Goal: Transaction & Acquisition: Purchase product/service

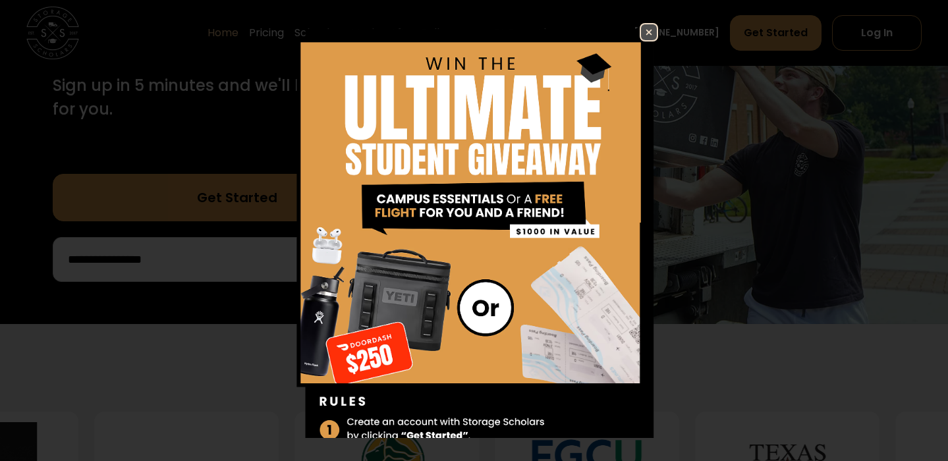
click at [648, 30] on img at bounding box center [649, 32] width 16 height 16
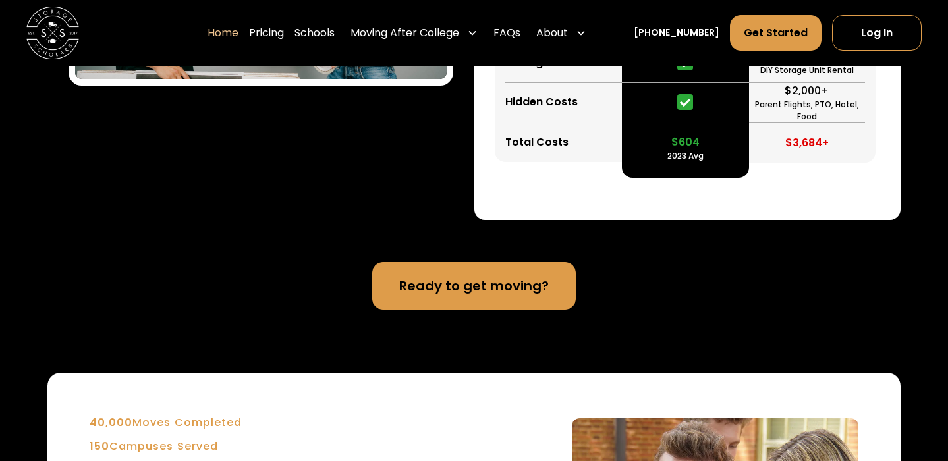
scroll to position [2739, 0]
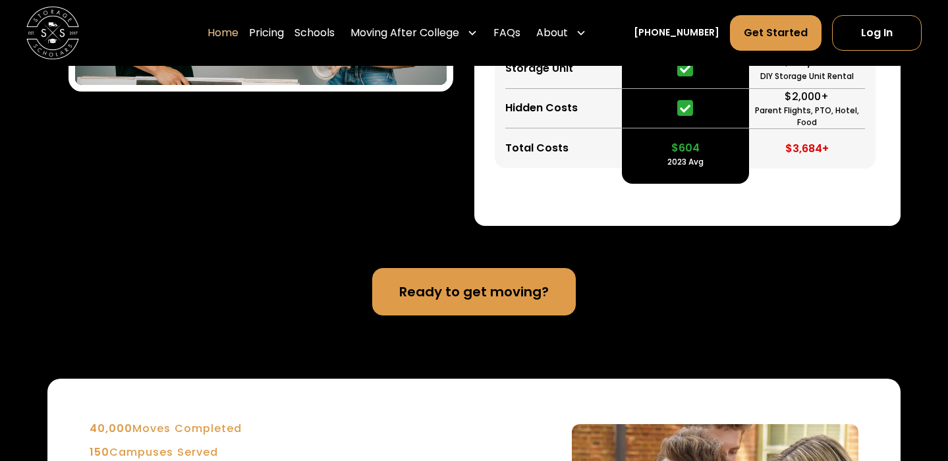
click at [555, 287] on link "Ready to get moving?" at bounding box center [474, 291] width 204 height 47
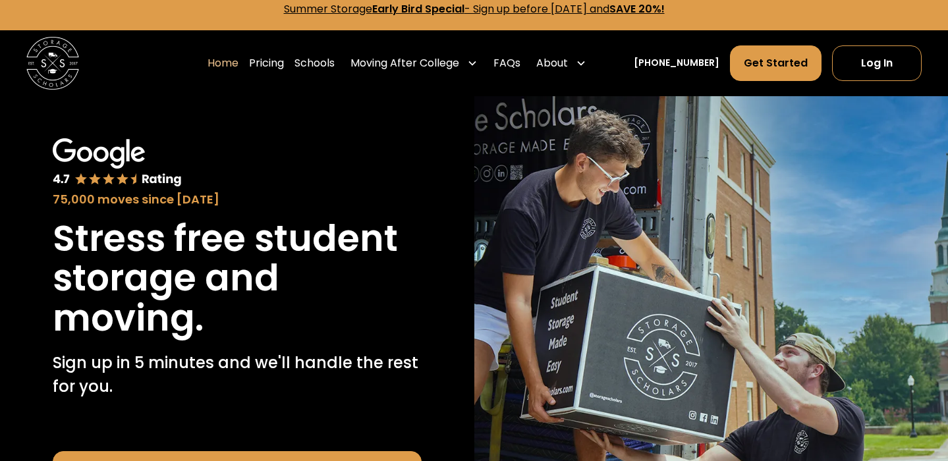
scroll to position [0, 0]
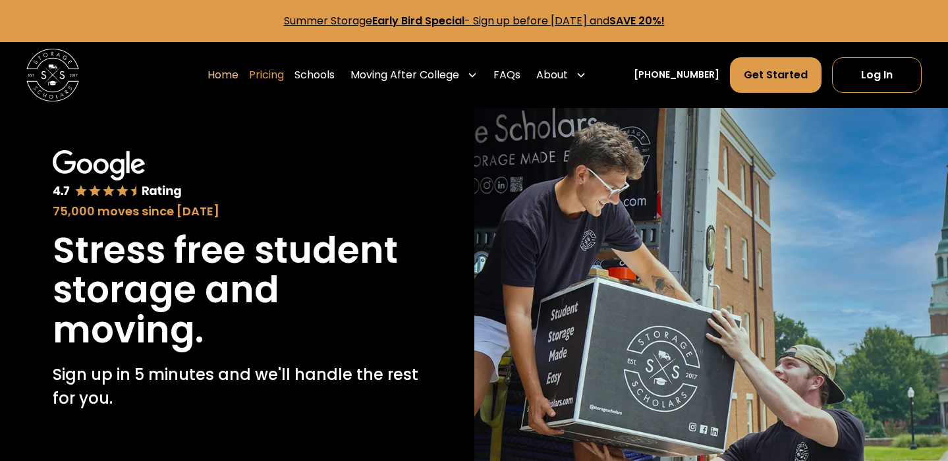
click at [284, 73] on link "Pricing" at bounding box center [266, 75] width 35 height 37
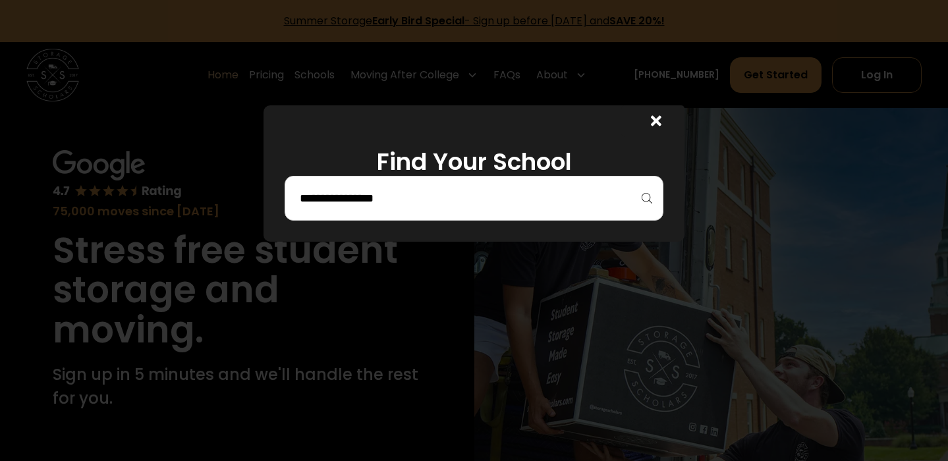
click at [395, 196] on input "search" at bounding box center [475, 198] width 352 height 22
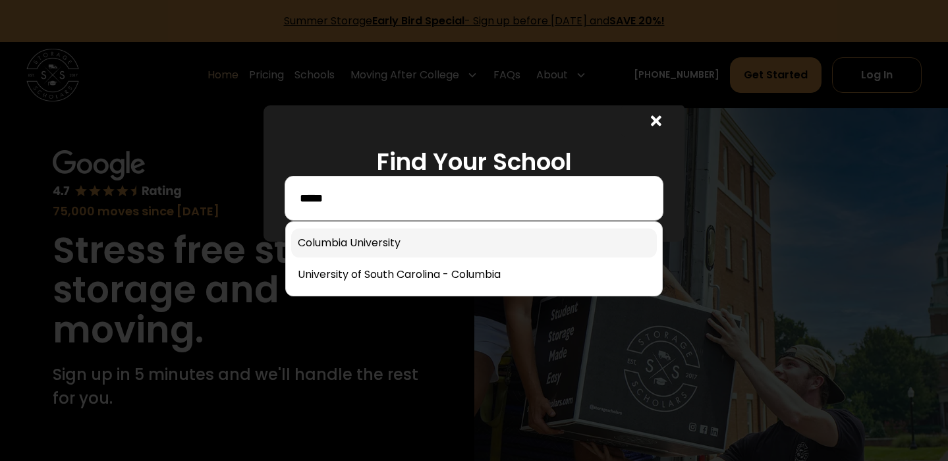
click at [391, 243] on link at bounding box center [474, 243] width 366 height 29
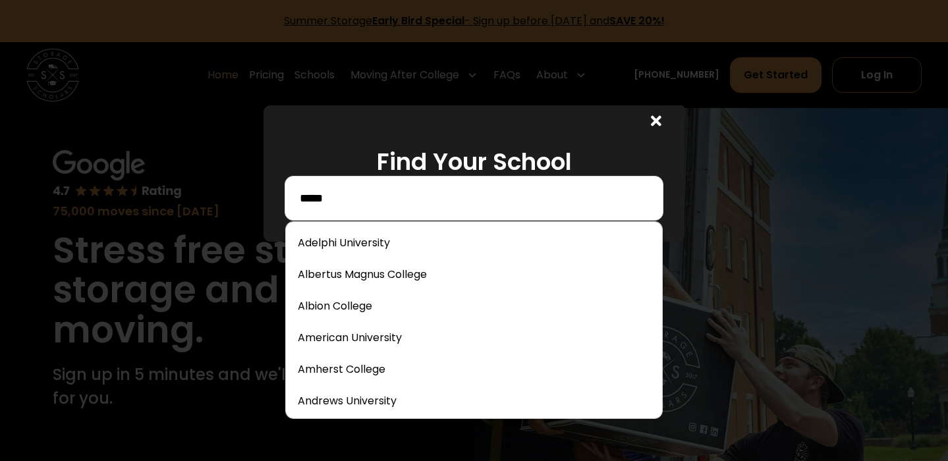
click at [406, 205] on input "*****" at bounding box center [475, 198] width 352 height 22
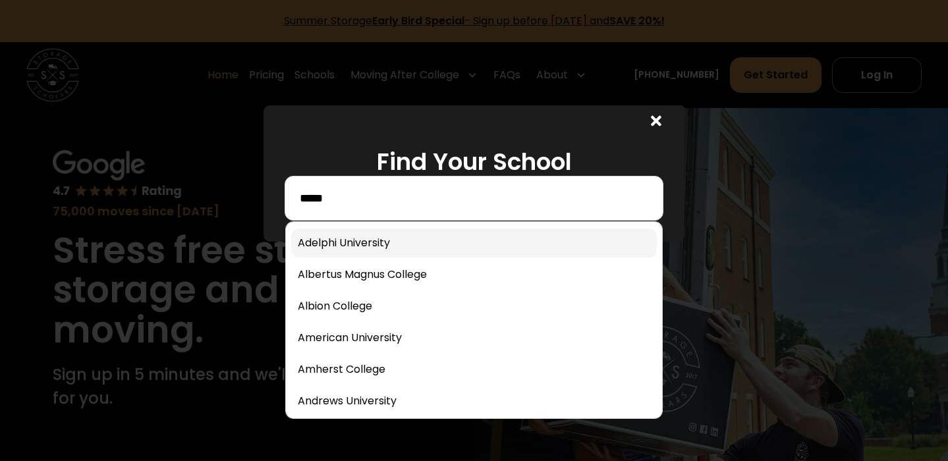
type input "******"
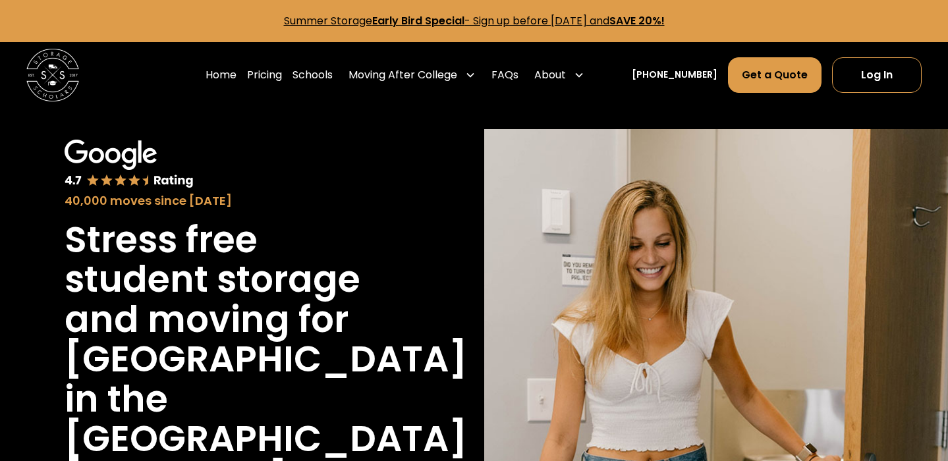
scroll to position [3091, 0]
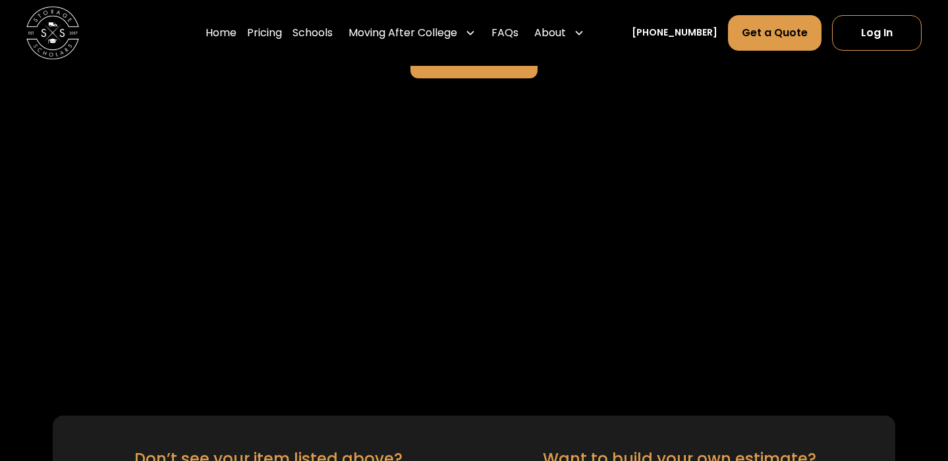
click at [392, 241] on section "Students Store & Save Don’t see your item listed above? Our team will measure i…" at bounding box center [474, 368] width 948 height 390
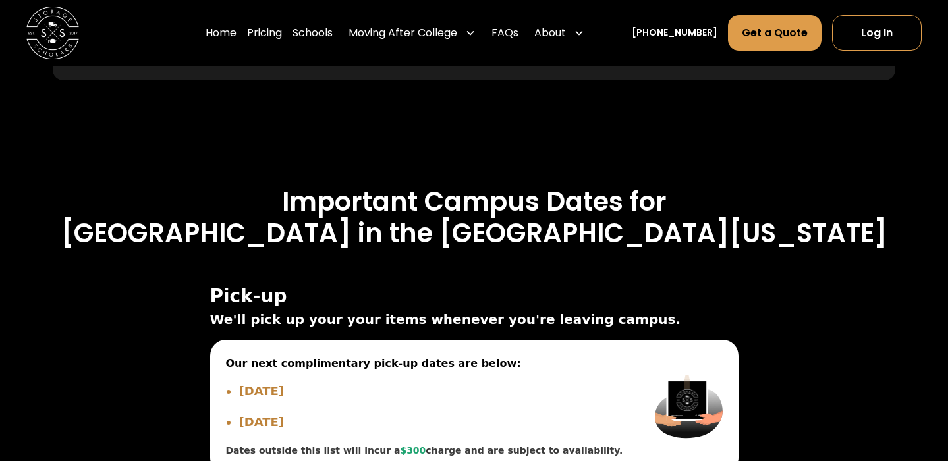
scroll to position [4166, 0]
